Goal: Task Accomplishment & Management: Complete application form

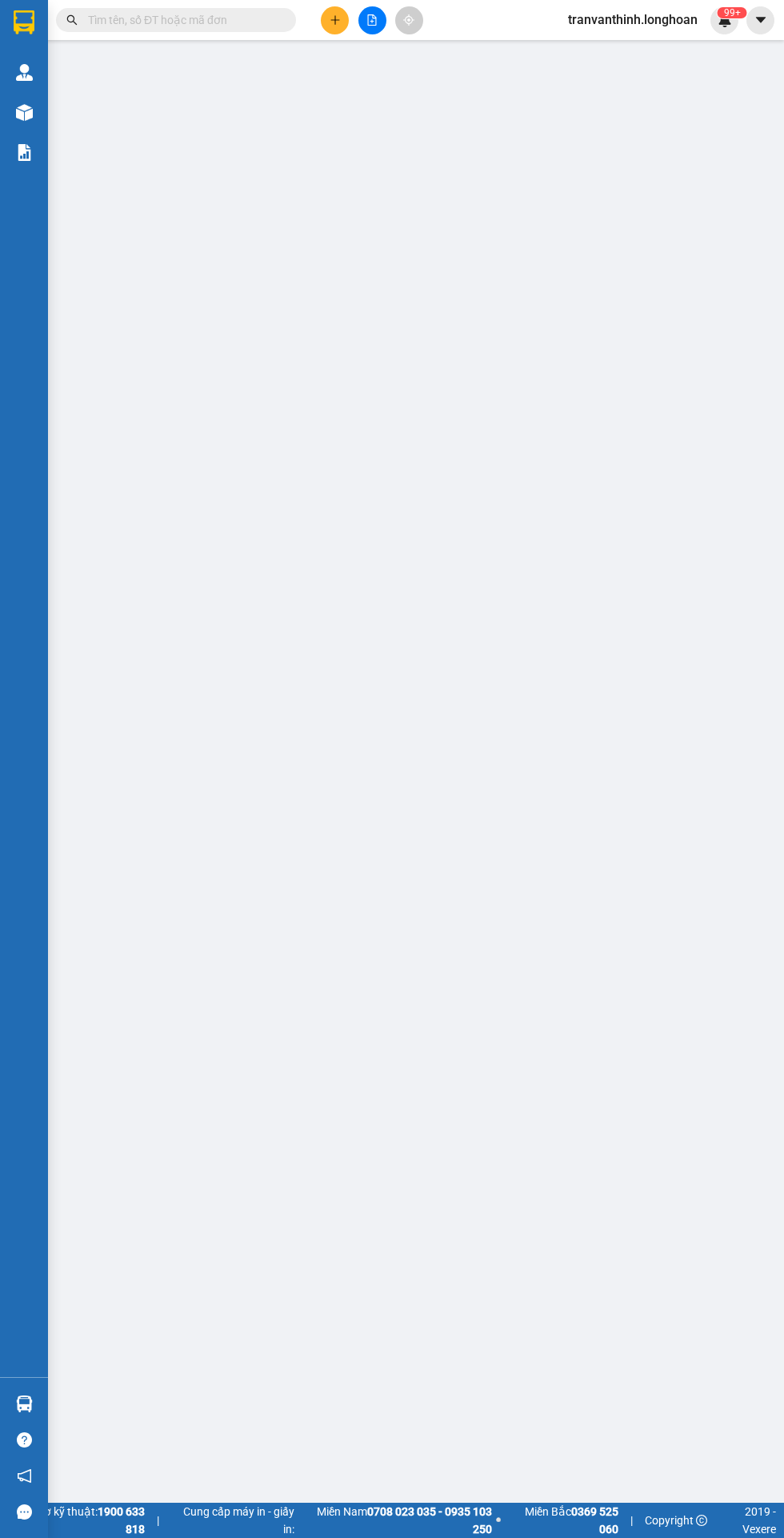
type input "0584960736"
type input "Uyên Uyên"
checkbox input "true"
type input "Địa chỉ: [STREET_ADDRESS]"
type input "100.000"
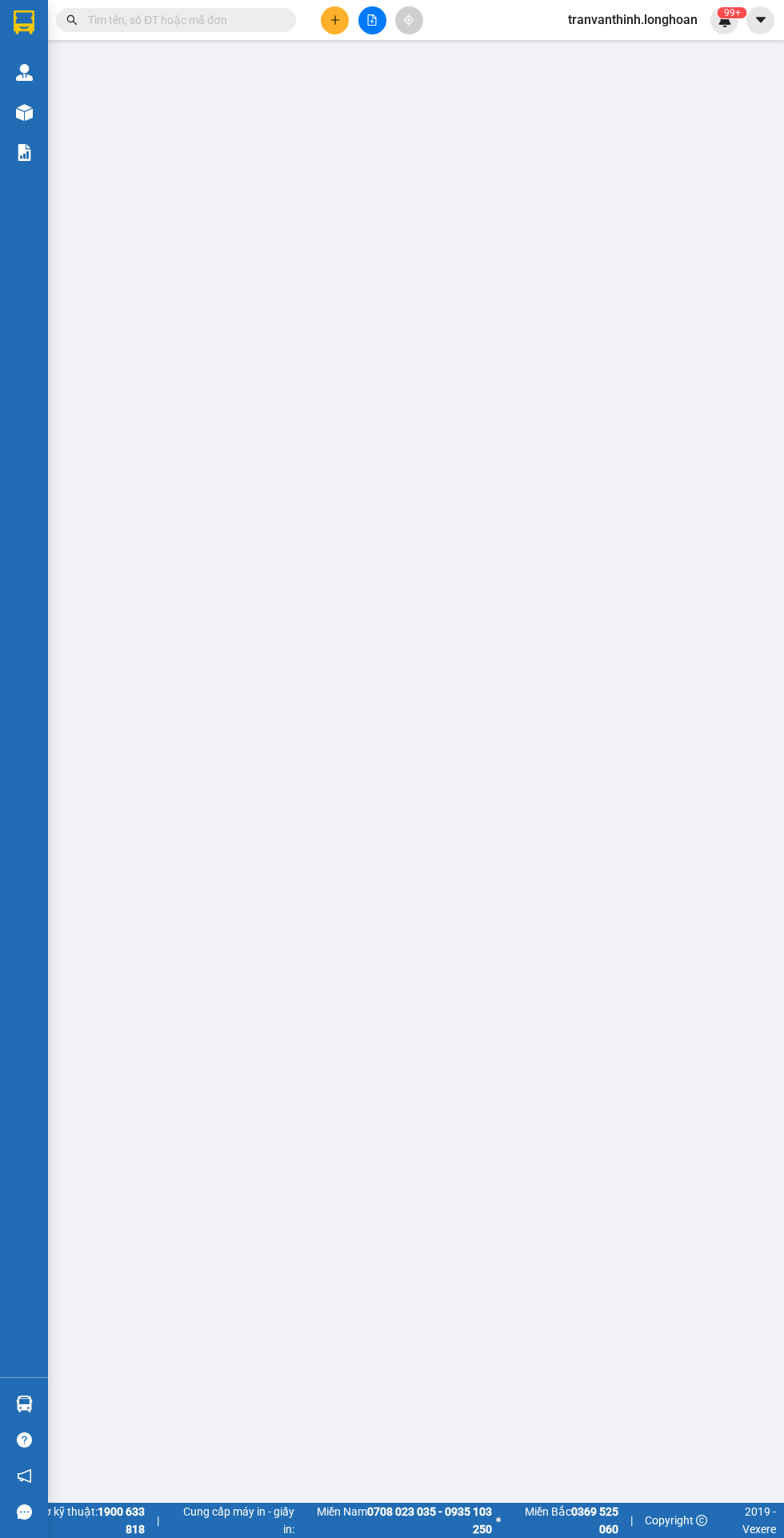
type input "0907731812"
type input "[PERSON_NAME]"
checkbox input "true"
type input "Địa chỉ: 532/21/30 Khu y tế kỹ thuật cao, [GEOGRAPHIC_DATA], [GEOGRAPHIC_DATA],…"
type input "780.000"
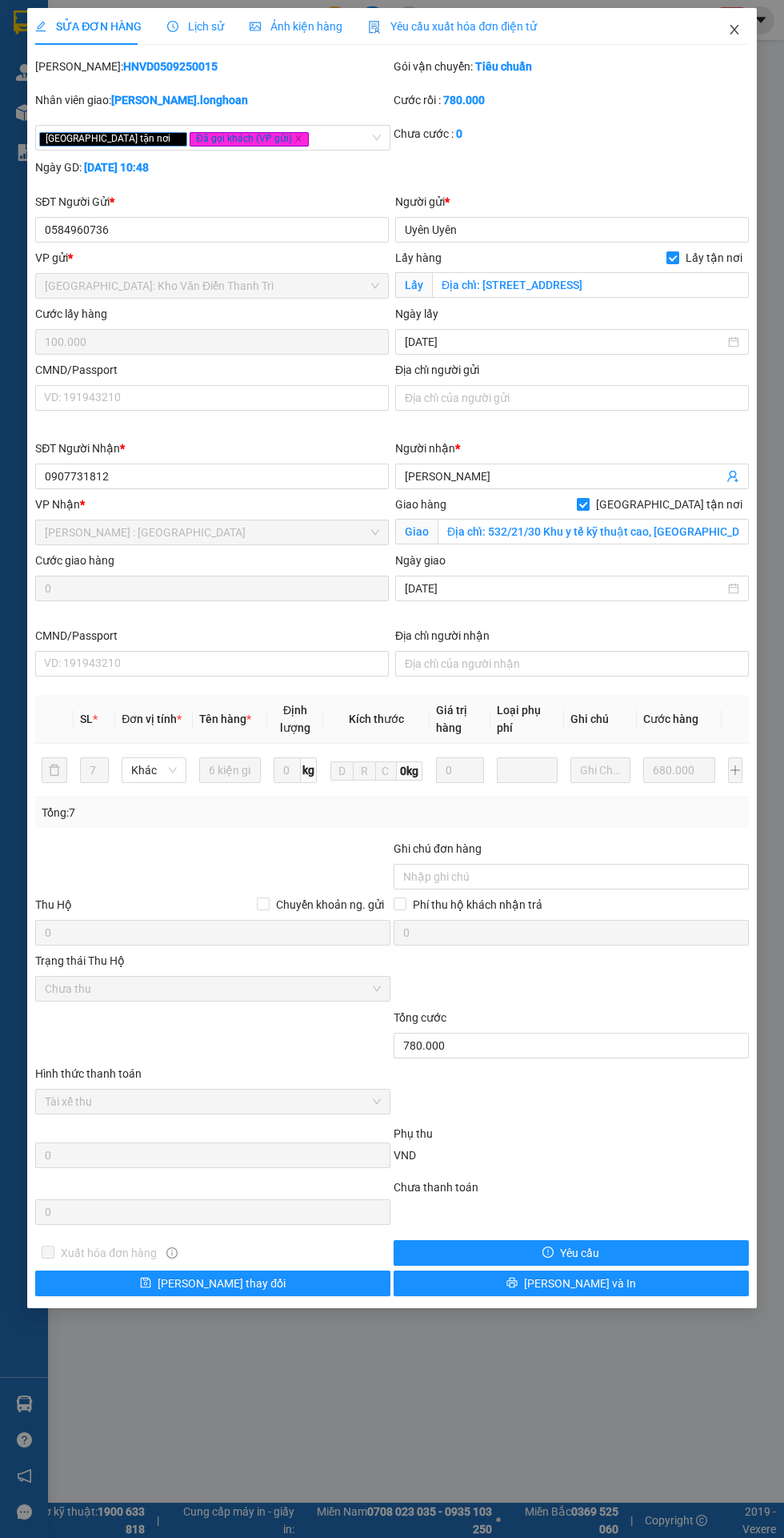
click at [732, 12] on span "Close" at bounding box center [735, 31] width 45 height 45
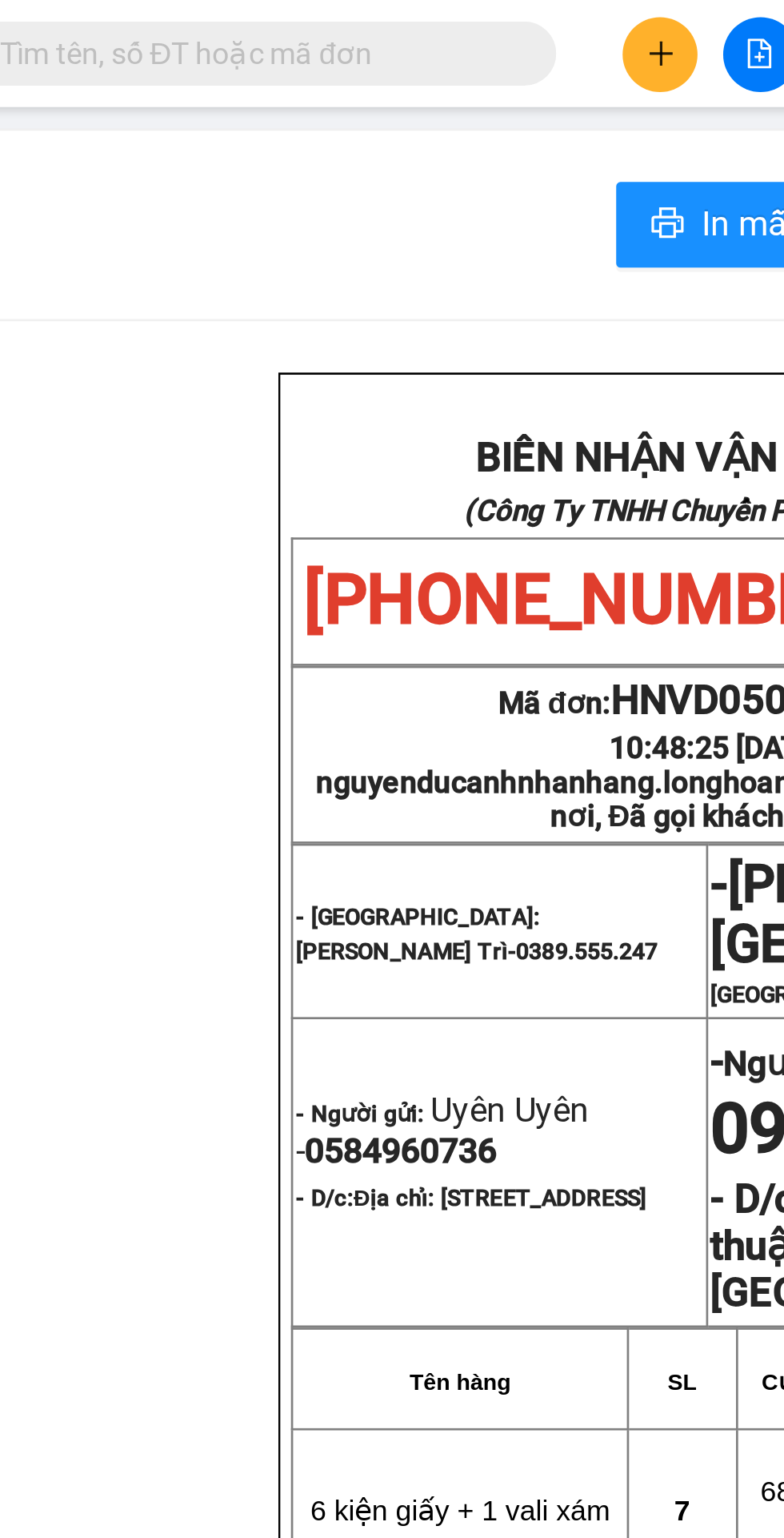
click at [157, 26] on input "text" at bounding box center [182, 19] width 189 height 17
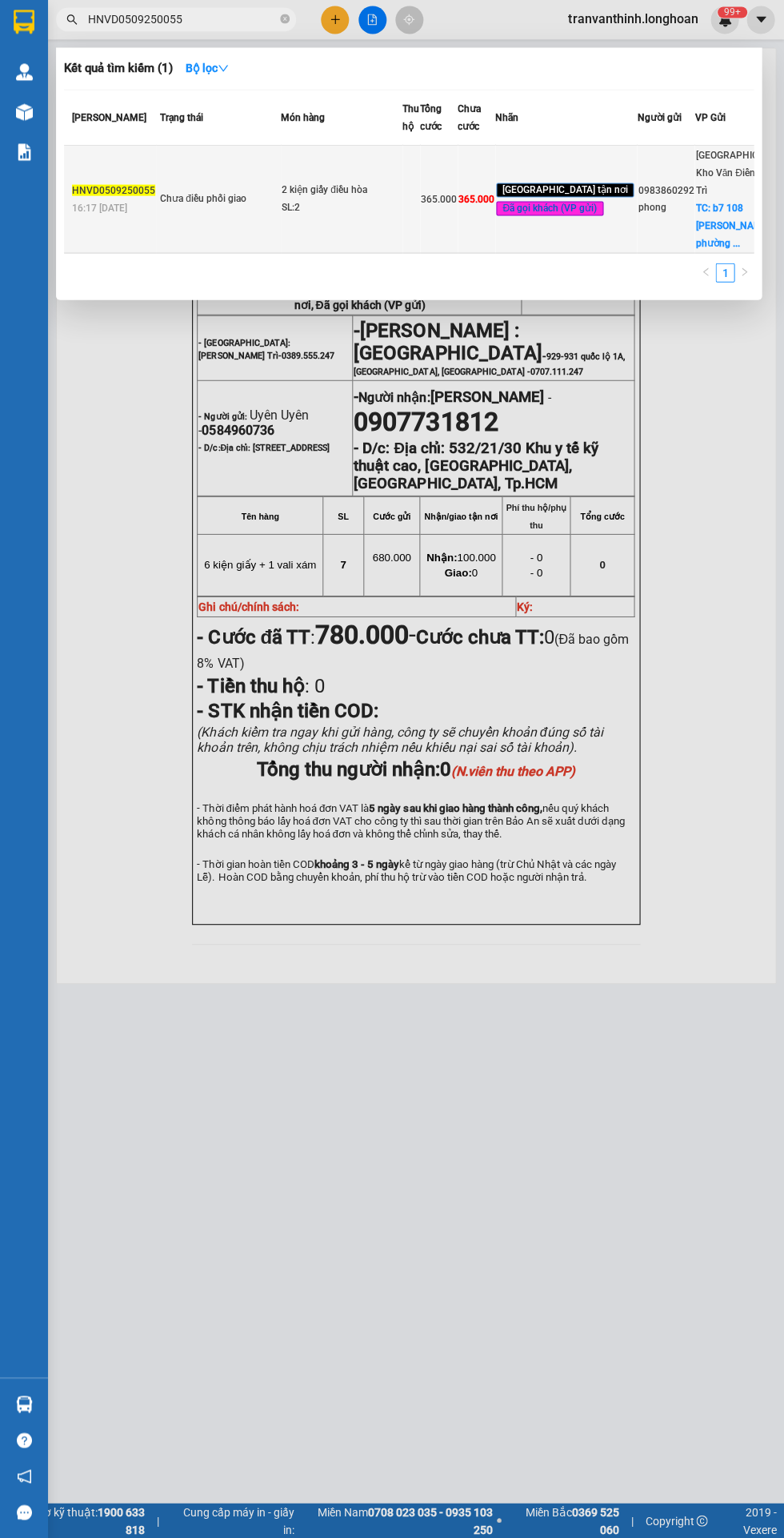
type input "HNVD0509250055"
click at [388, 243] on td "2 kiện giấy điều hòa SL: 2" at bounding box center [341, 200] width 122 height 108
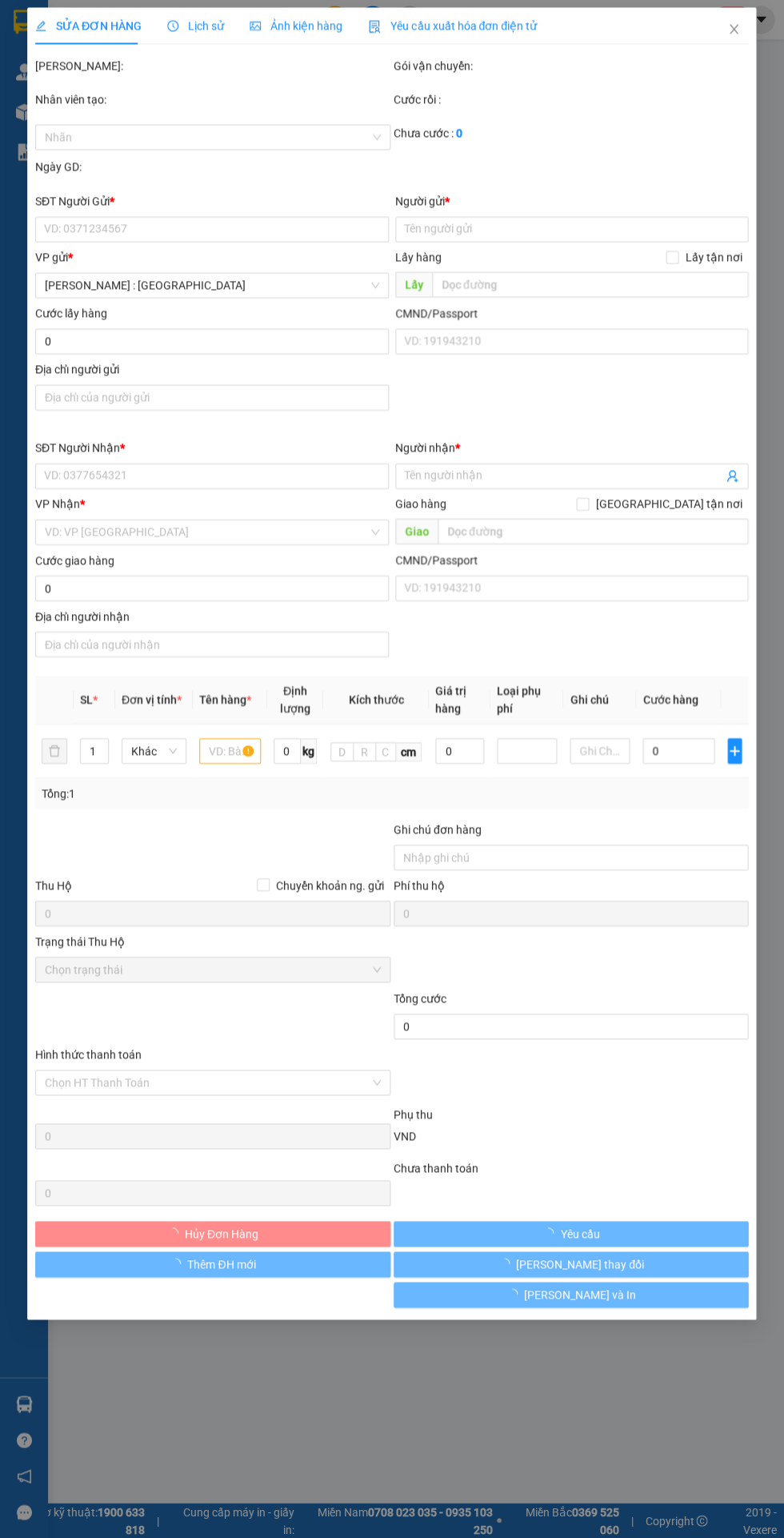
type input "0983860292"
type input "phong"
checkbox input "true"
type input "b7 108 [PERSON_NAME] [GEOGRAPHIC_DATA]"
type input "0983860292"
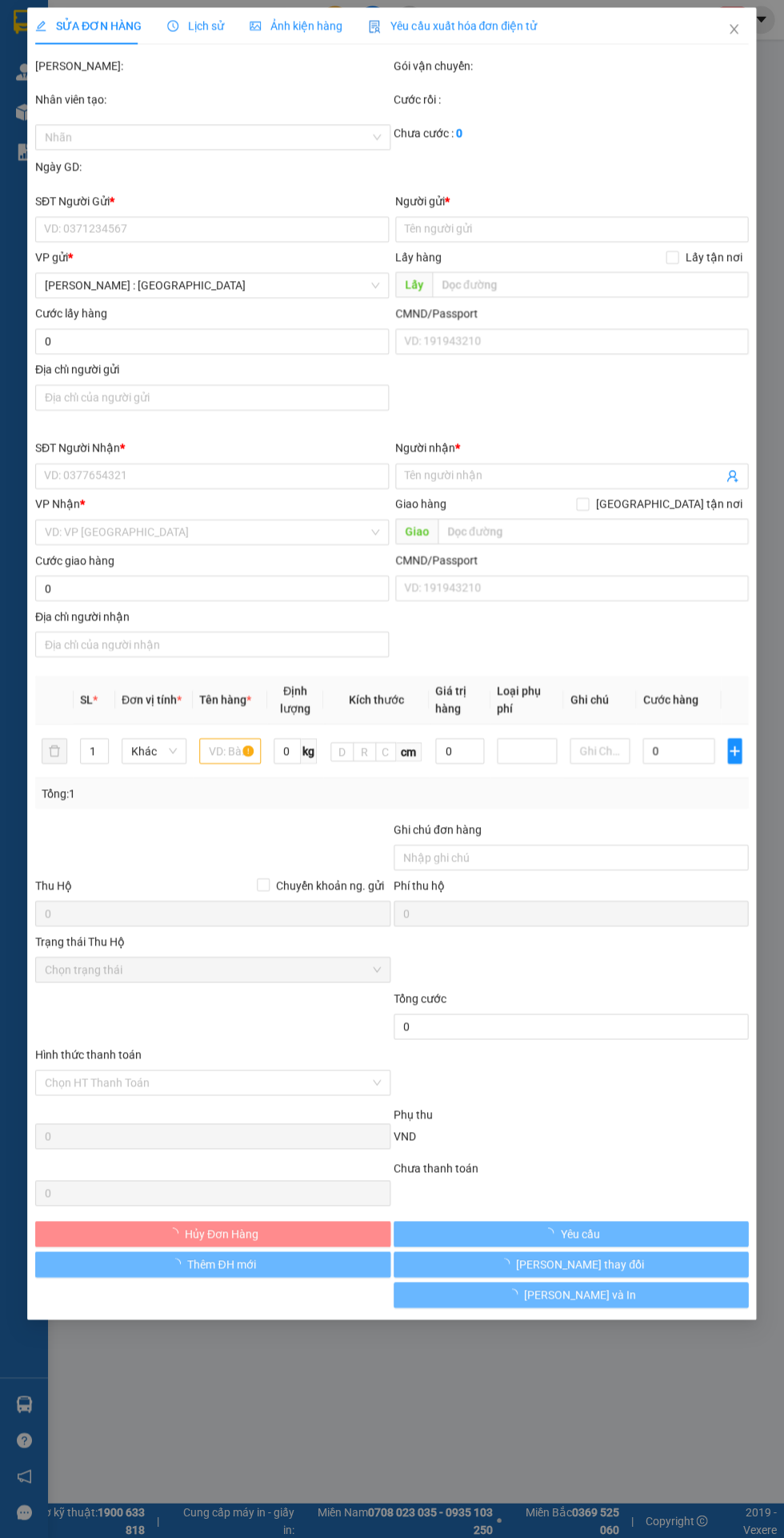
type input "phong"
checkbox input "true"
type input "77 [PERSON_NAME] quận [GEOGRAPHIC_DATA]"
type input "hàng giao nguyên kiện, hư vỡ ko đền"
type input "365.000"
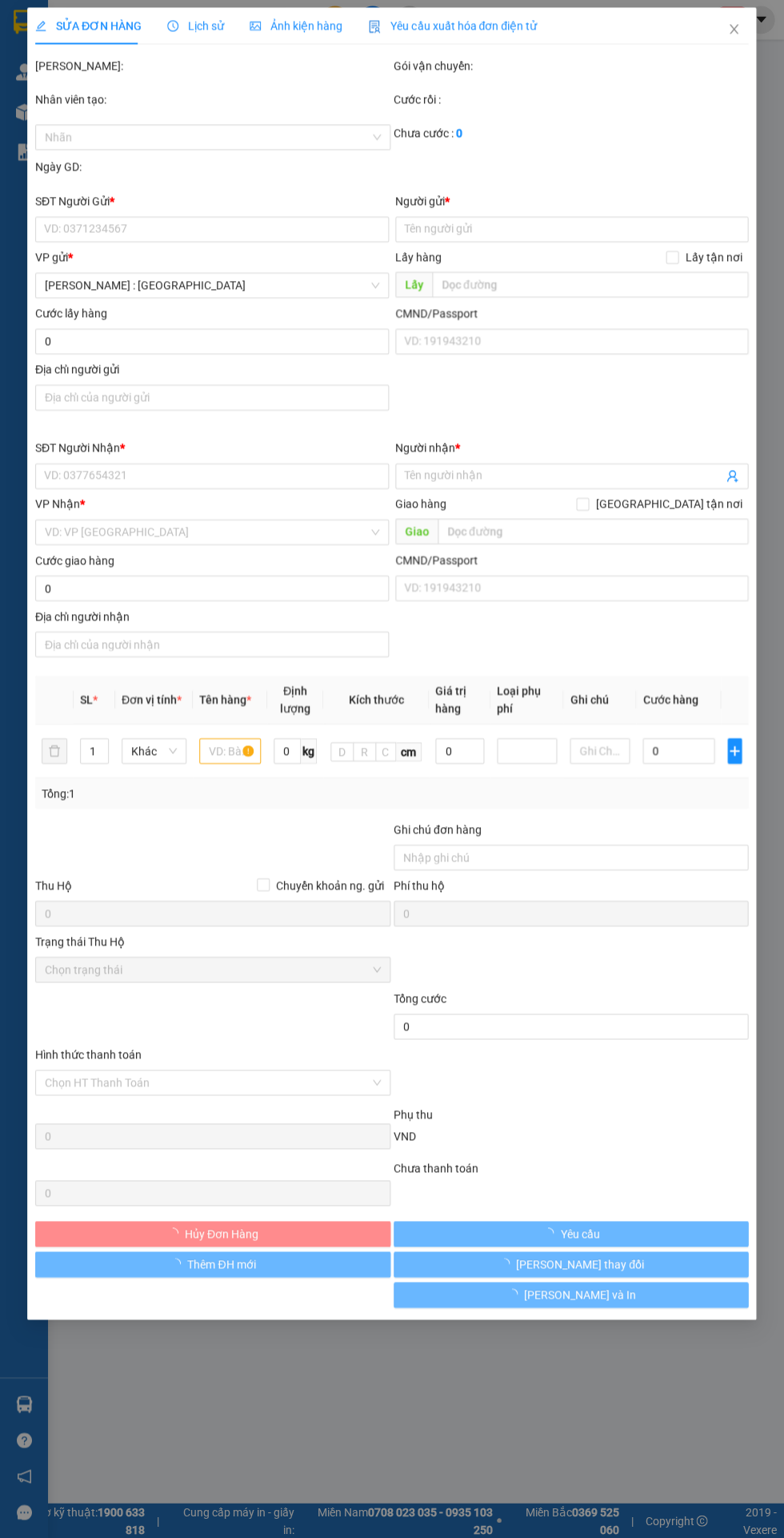
type input "365.000"
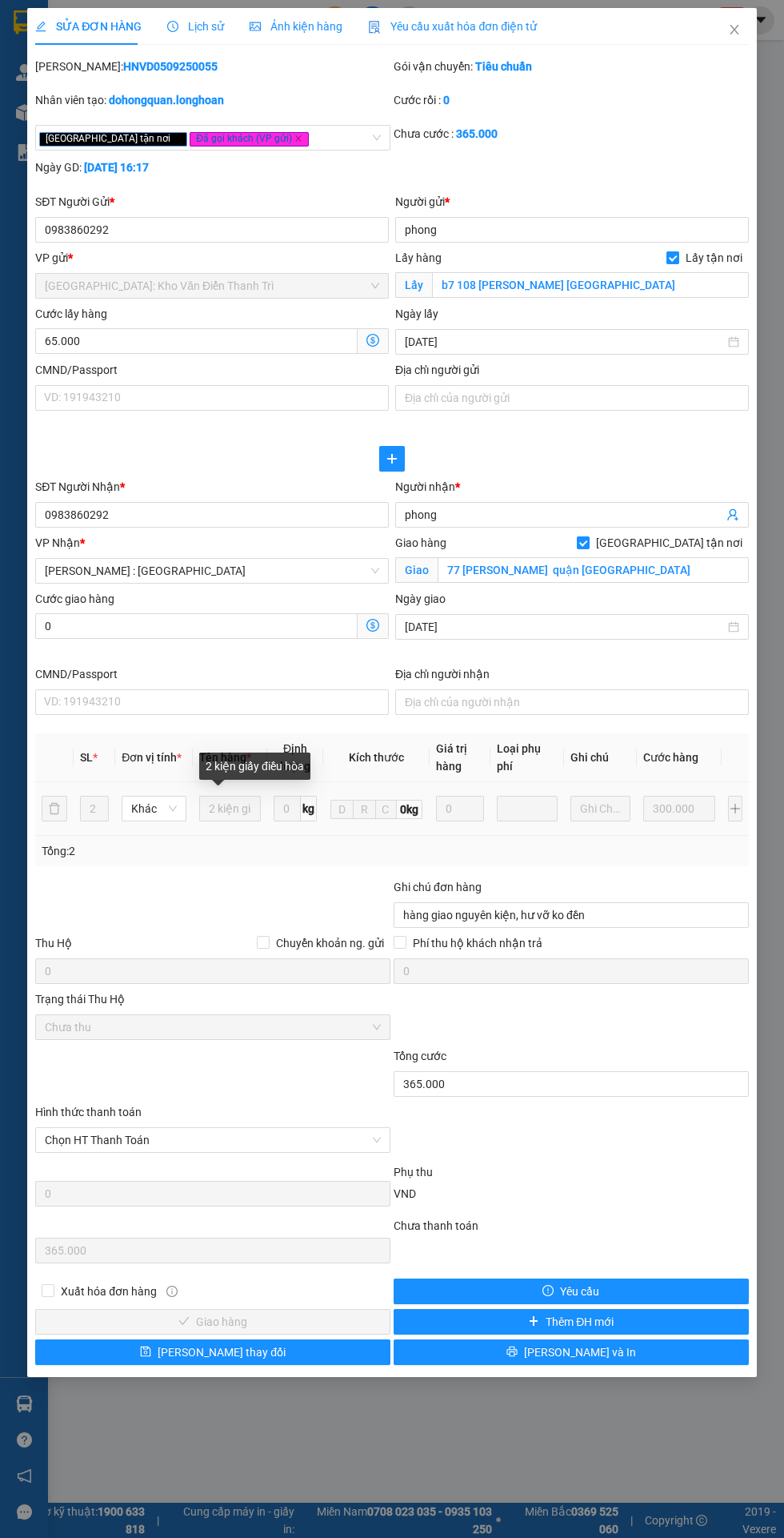
scroll to position [0, 59]
click at [608, 1006] on div "Ghi chú đơn hàng hàng giao nguyên kiện, hư vỡ ko đền Thu Hộ Chuyển khoản ng. gử…" at bounding box center [391, 962] width 716 height 168
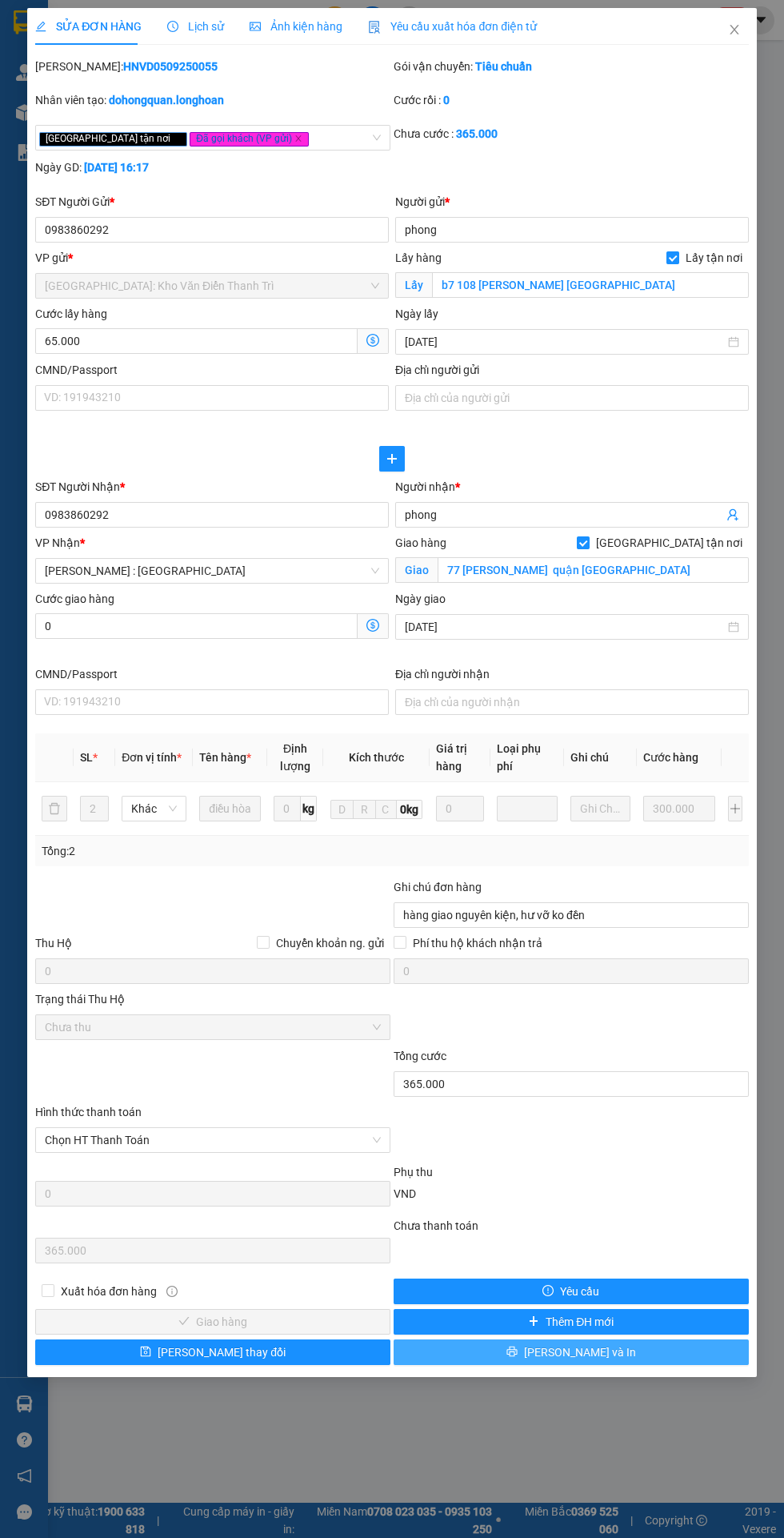
click at [590, 1352] on span "[PERSON_NAME] và In" at bounding box center [580, 1351] width 112 height 17
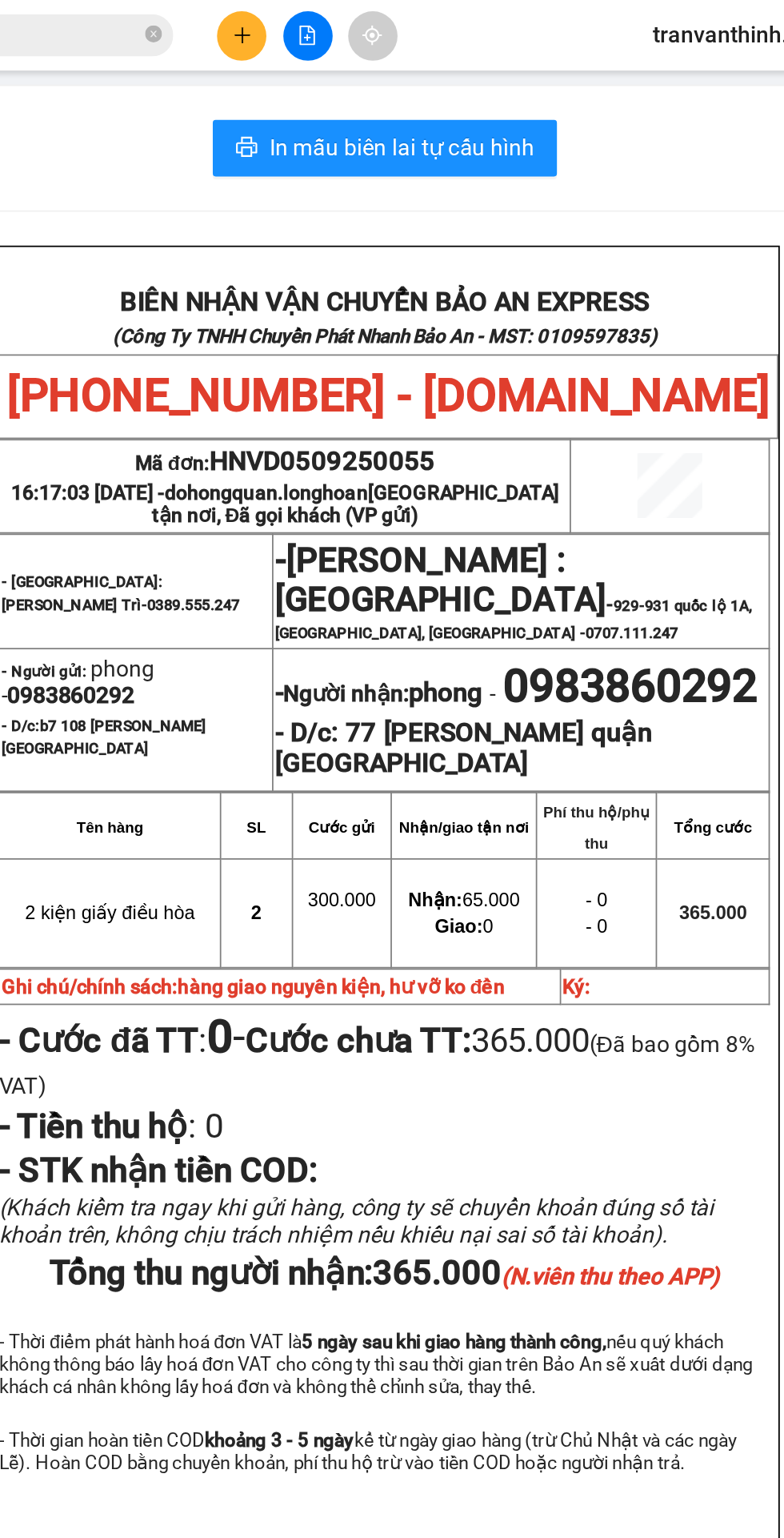
click at [257, 12] on input "HNVD0509250055" at bounding box center [182, 19] width 189 height 17
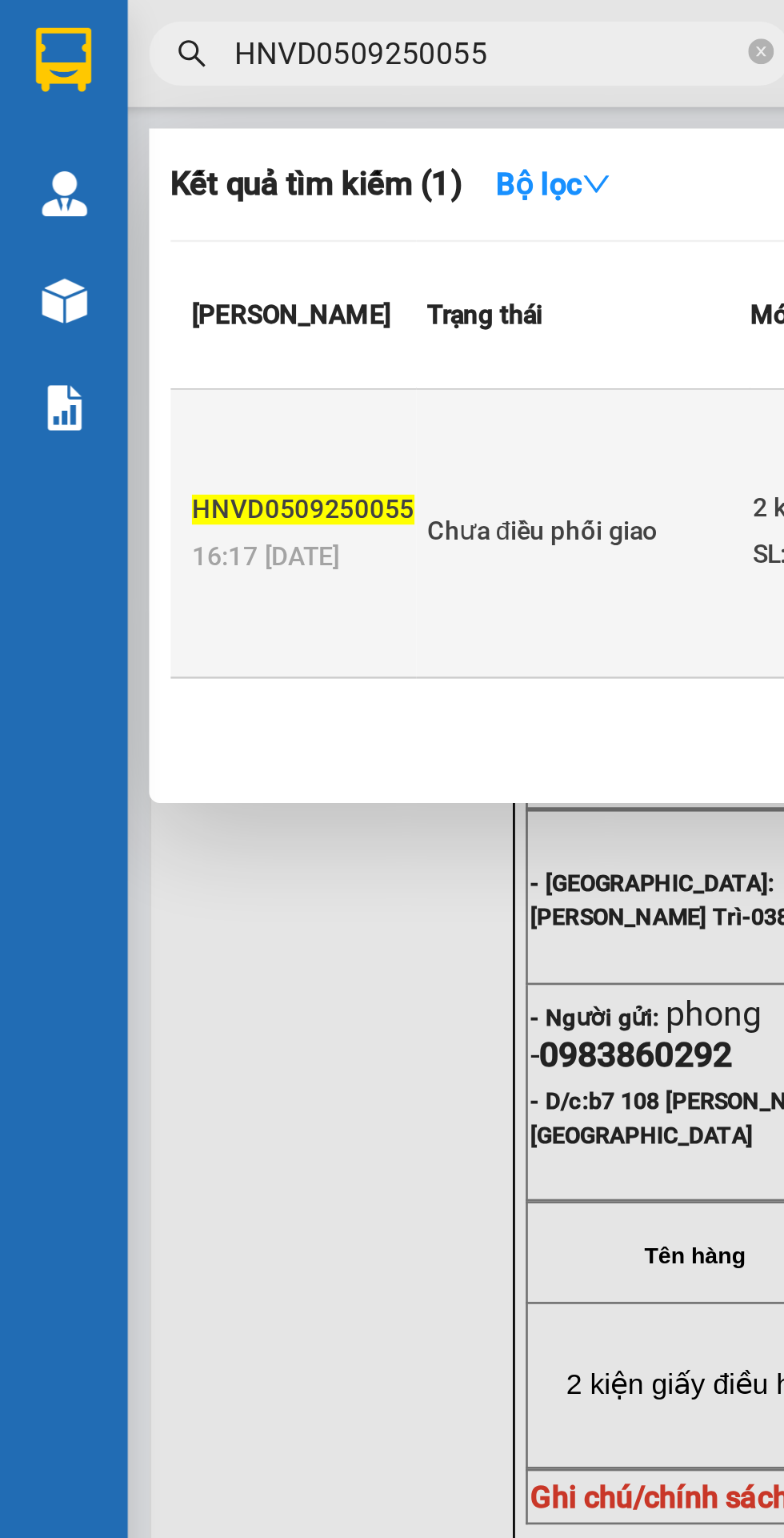
click at [157, 248] on td "Chưa điều phối giao" at bounding box center [218, 200] width 125 height 108
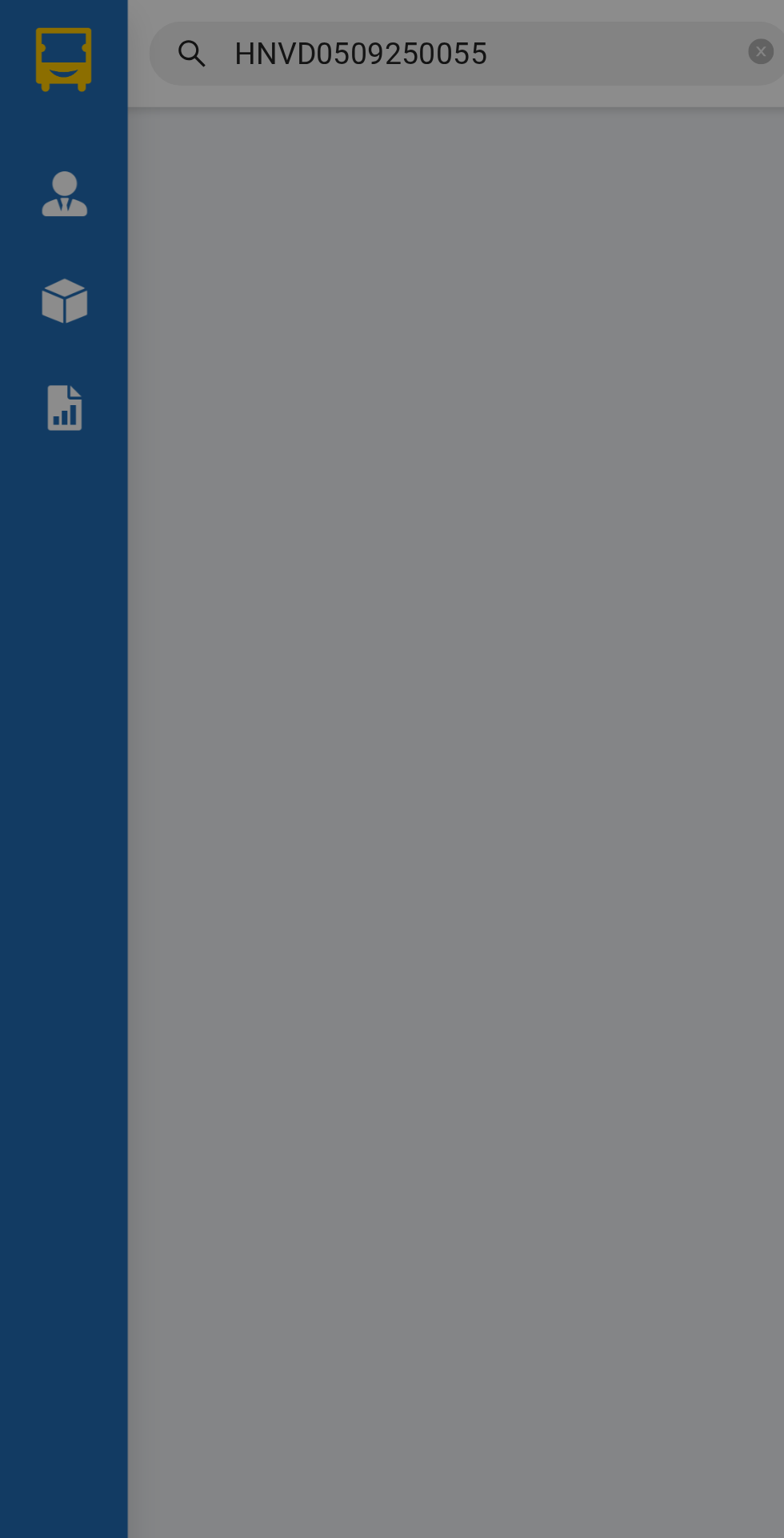
type input "0983860292"
type input "phong"
checkbox input "true"
type input "b7 108 [PERSON_NAME] [GEOGRAPHIC_DATA]"
type input "0983860292"
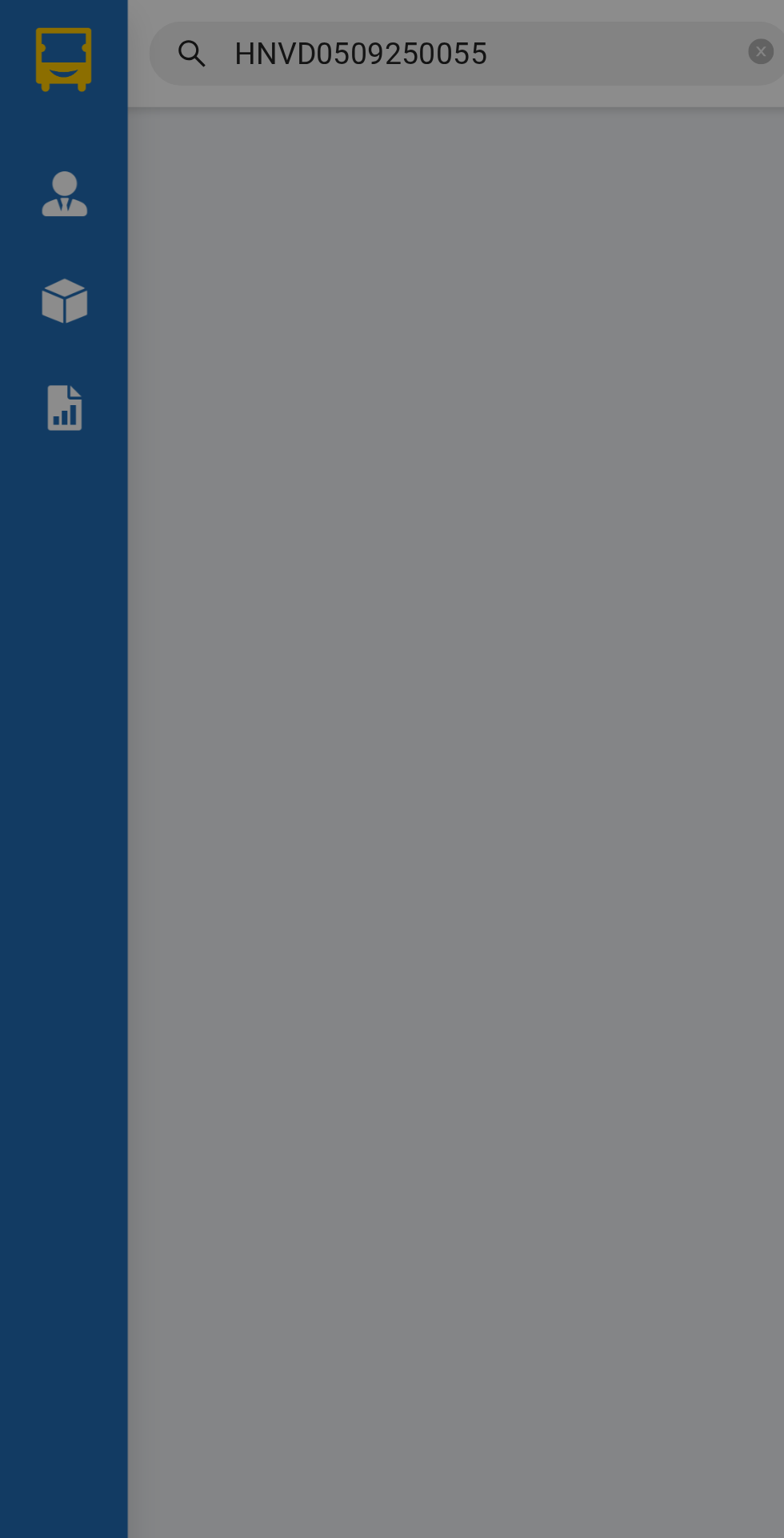
type input "phong"
checkbox input "true"
type input "77 [PERSON_NAME] quận [GEOGRAPHIC_DATA]"
type input "hàng giao nguyên kiện, hư vỡ ko đền"
type input "365.000"
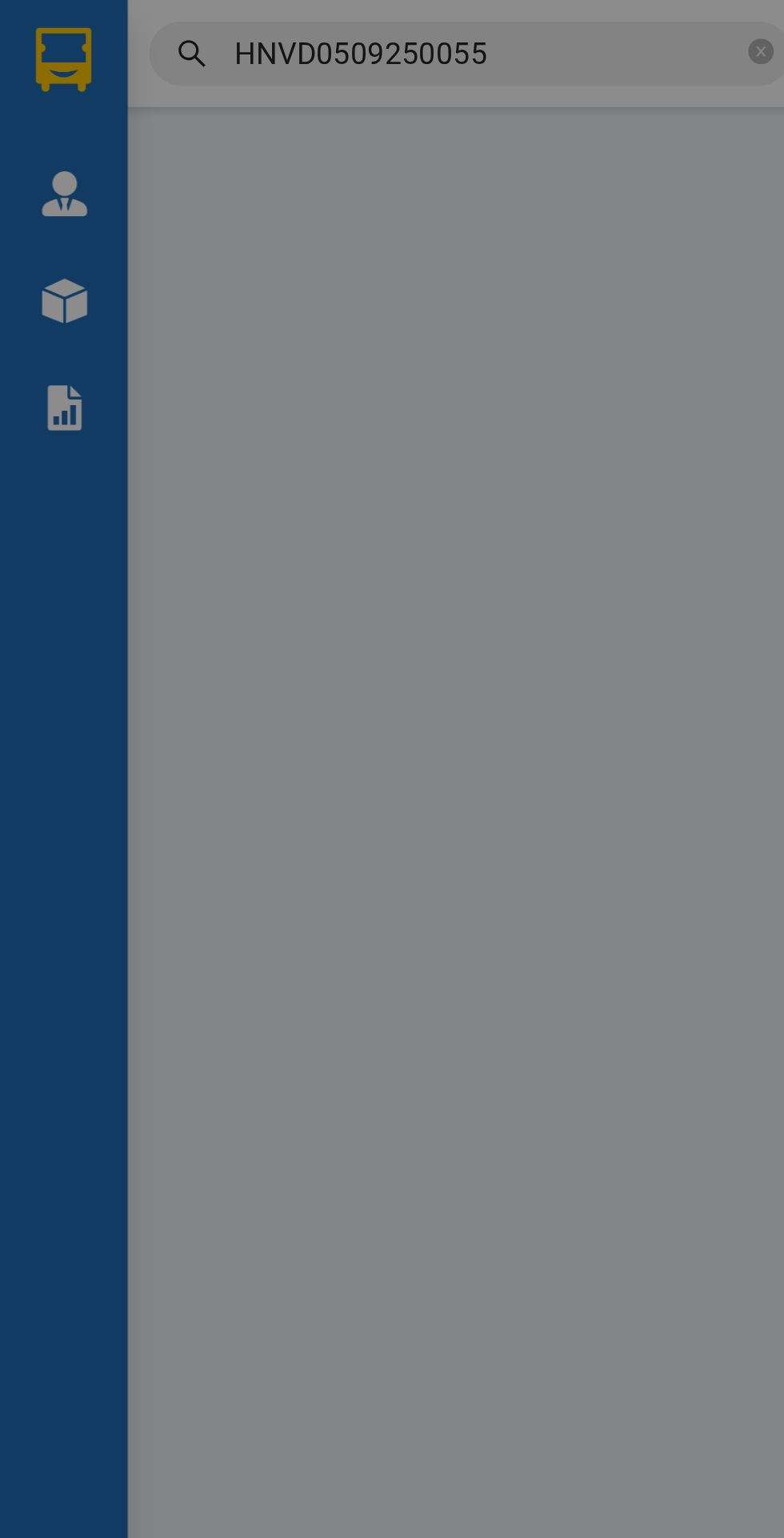
type input "365.000"
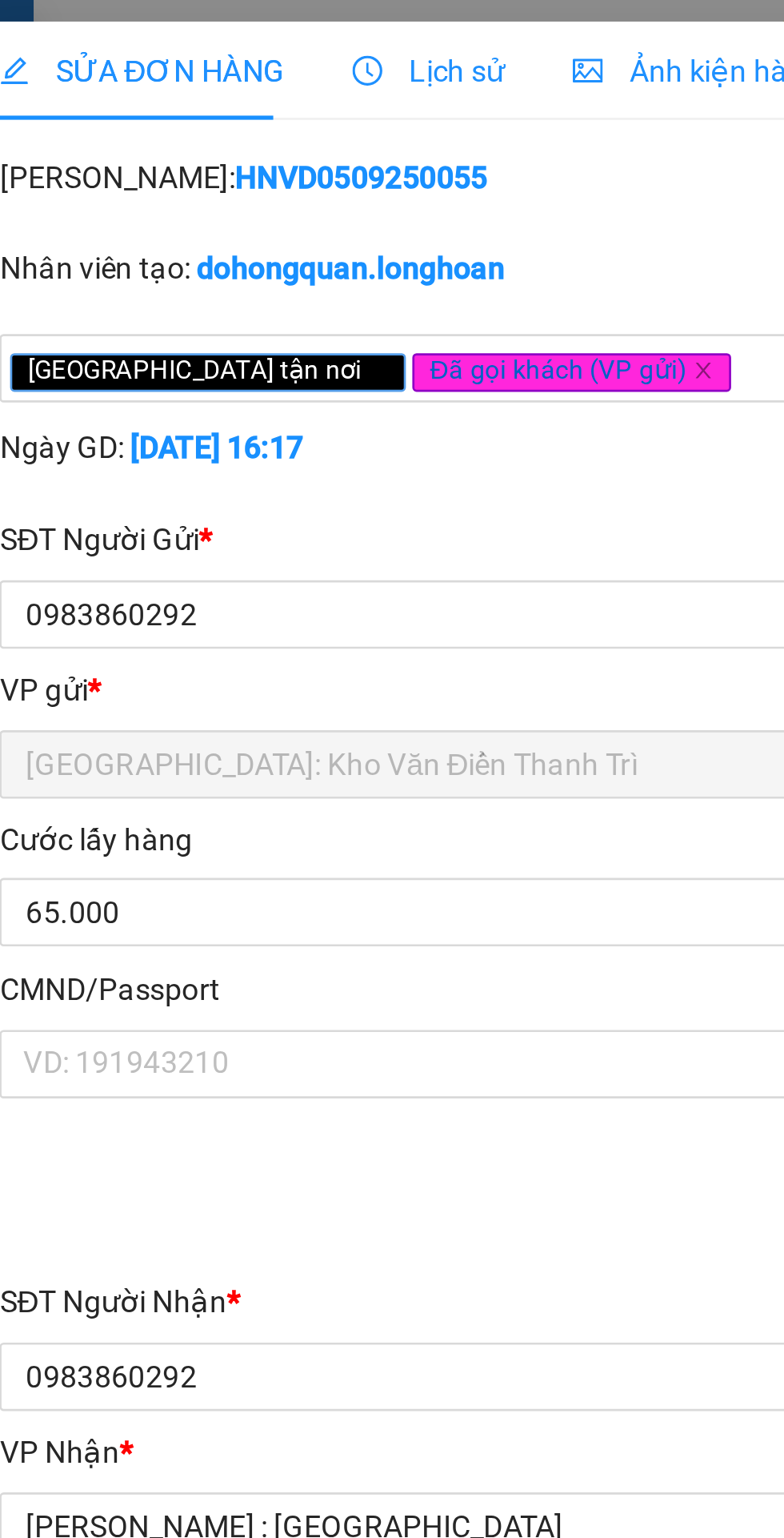
click at [193, 29] on span "Lịch sử" at bounding box center [196, 26] width 57 height 12
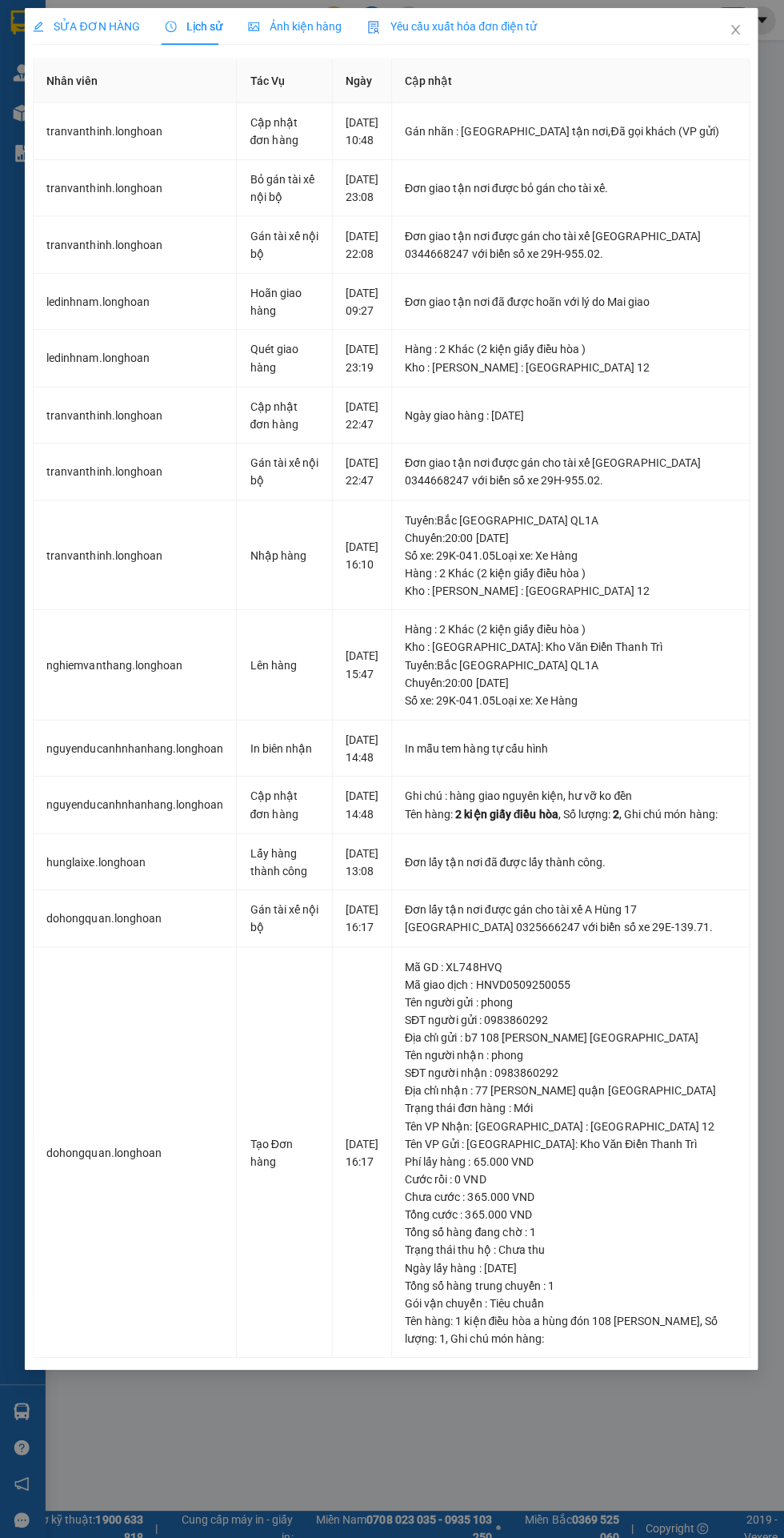
click at [77, 20] on span "SỬA ĐƠN HÀNG" at bounding box center [88, 26] width 107 height 12
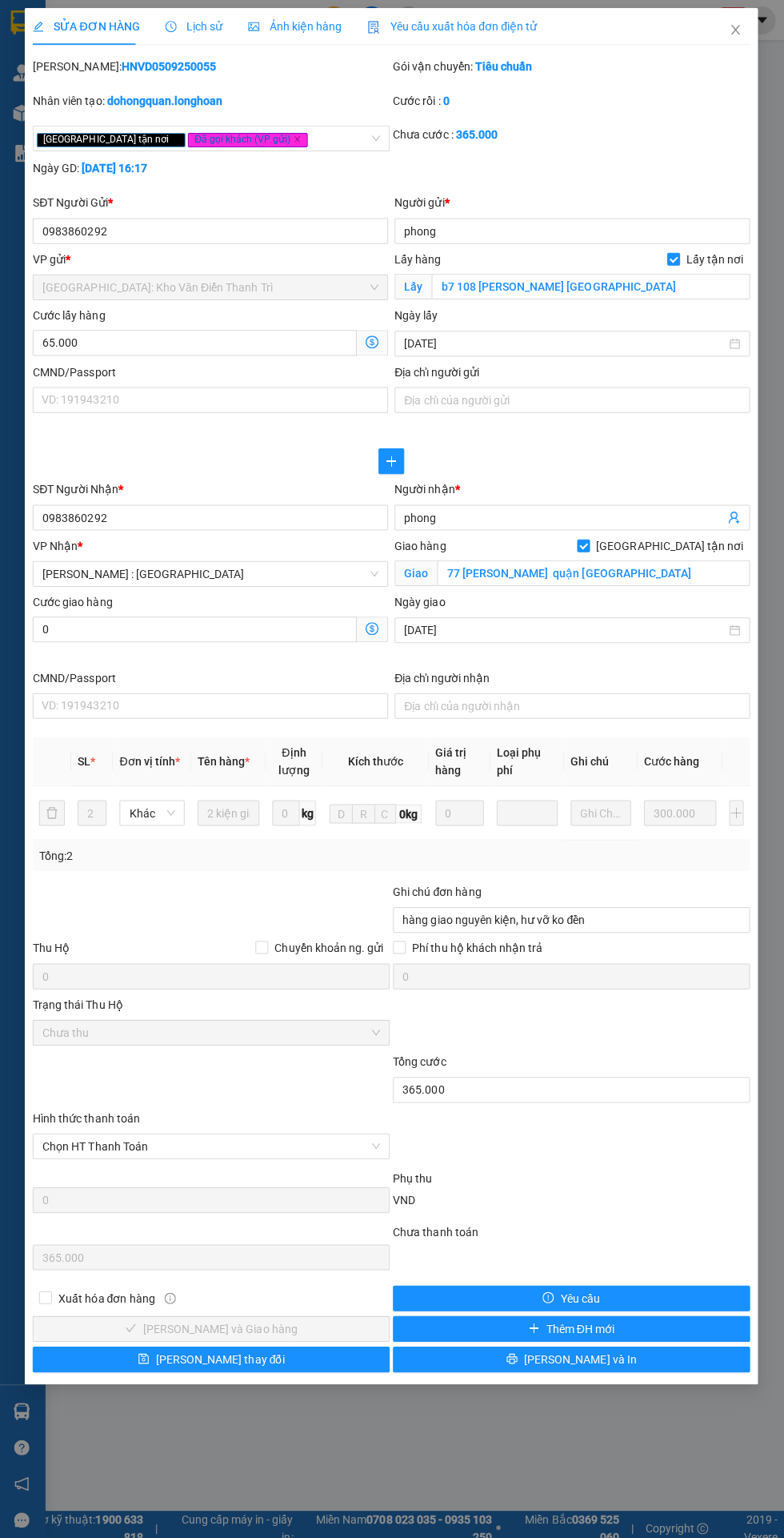
click at [187, 31] on span "Lịch sử" at bounding box center [196, 26] width 57 height 12
